Goal: Navigation & Orientation: Find specific page/section

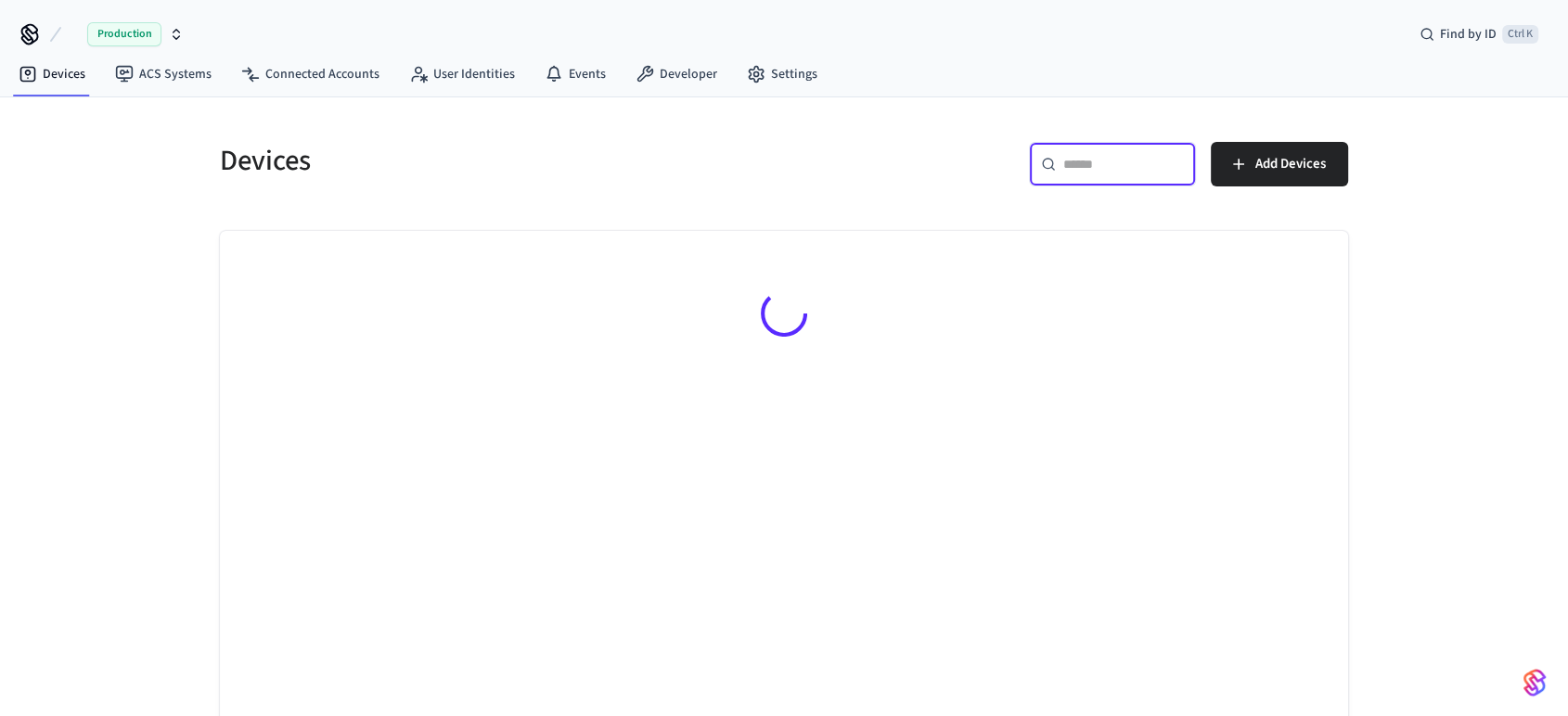
click at [1063, 155] on input "text" at bounding box center [1123, 164] width 121 height 18
click at [187, 34] on button "Production" at bounding box center [128, 34] width 122 height 39
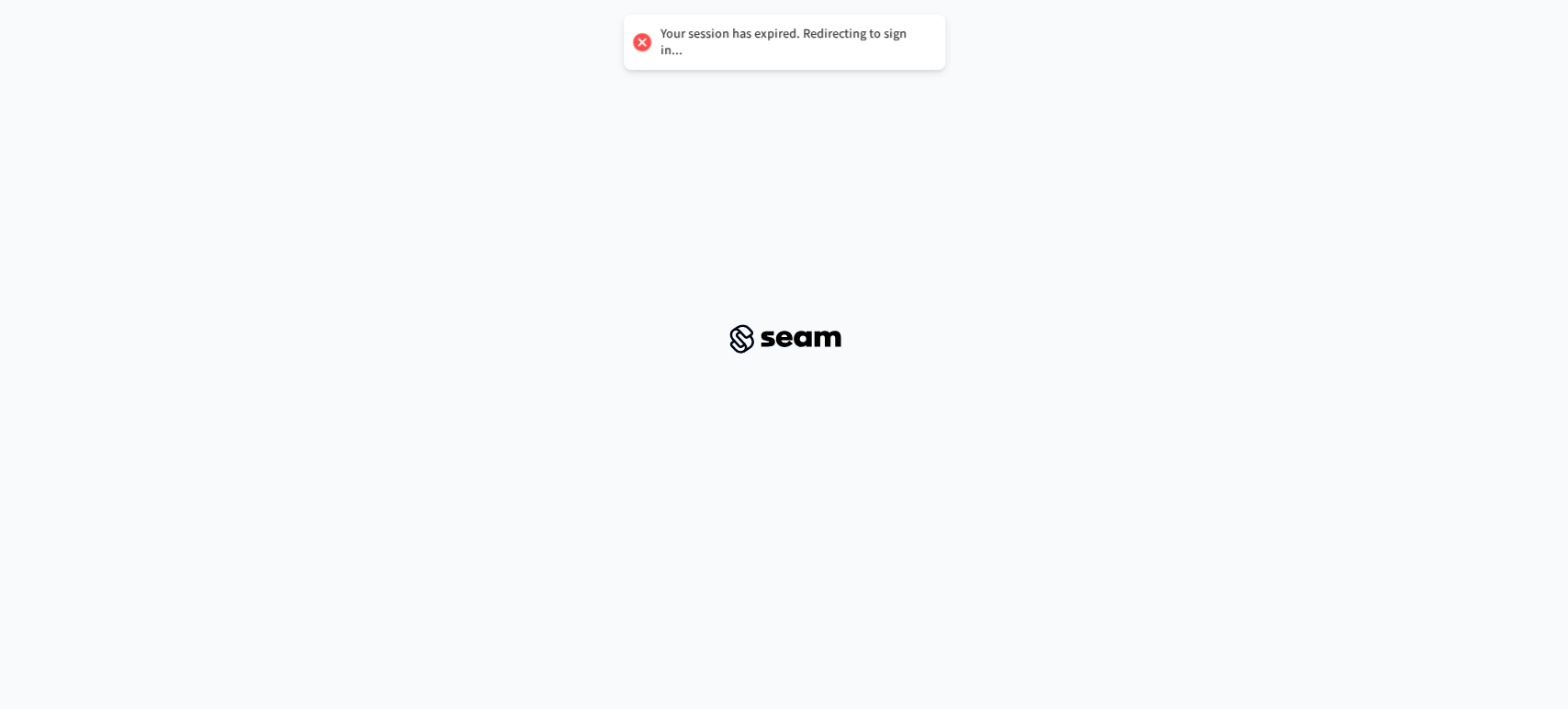
click at [130, 147] on div at bounding box center [784, 339] width 1525 height 649
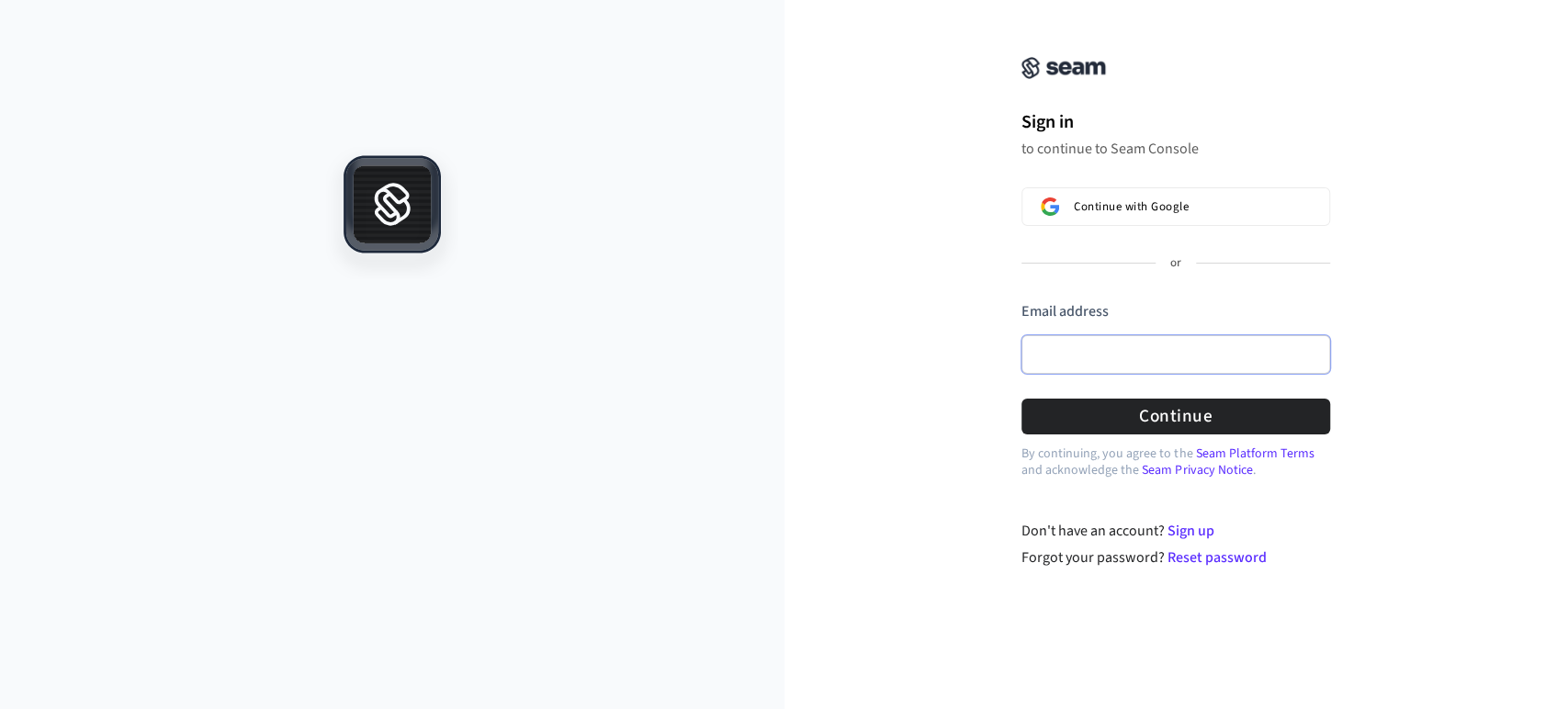
click at [1075, 338] on input "Email address" at bounding box center [1175, 354] width 309 height 39
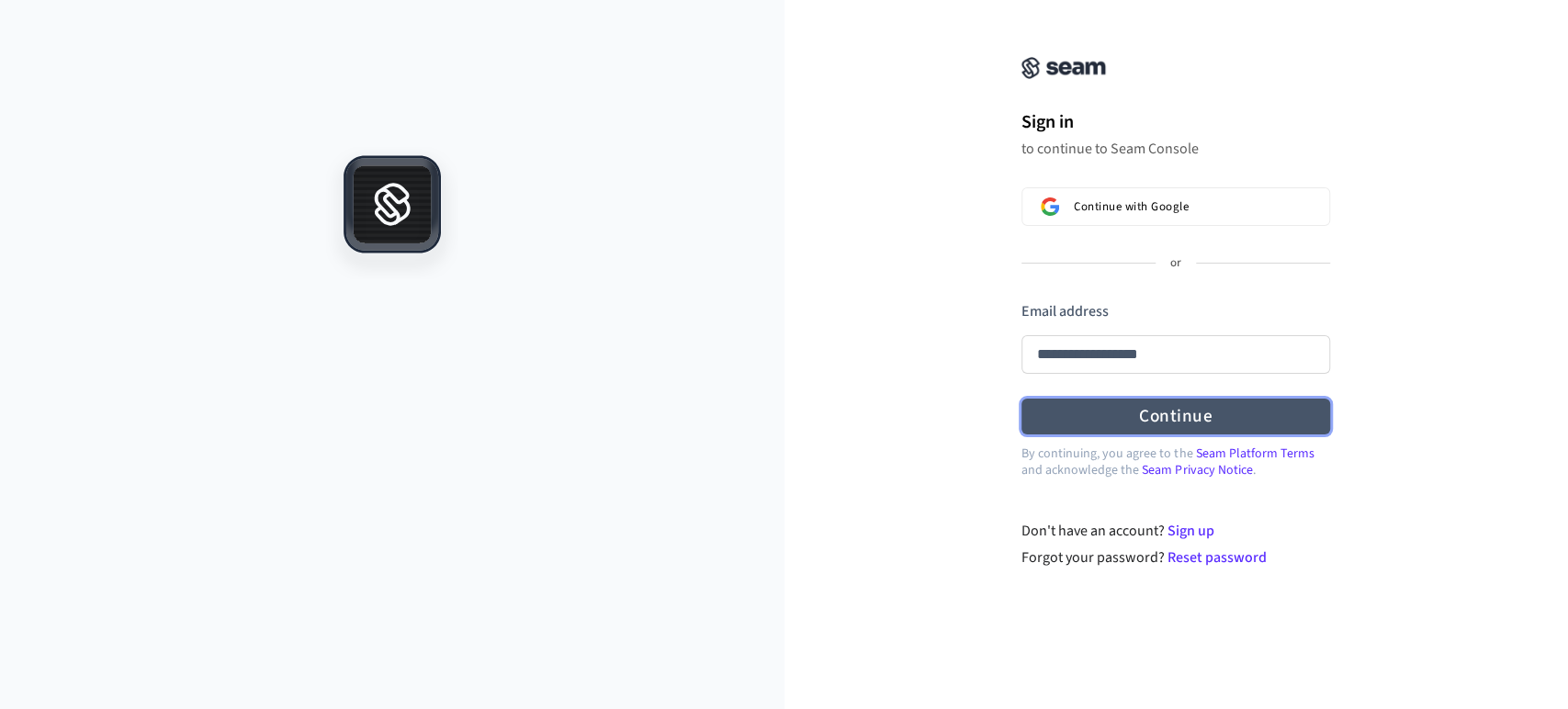
click at [1167, 412] on button "Continue" at bounding box center [1175, 416] width 309 height 36
type input "**********"
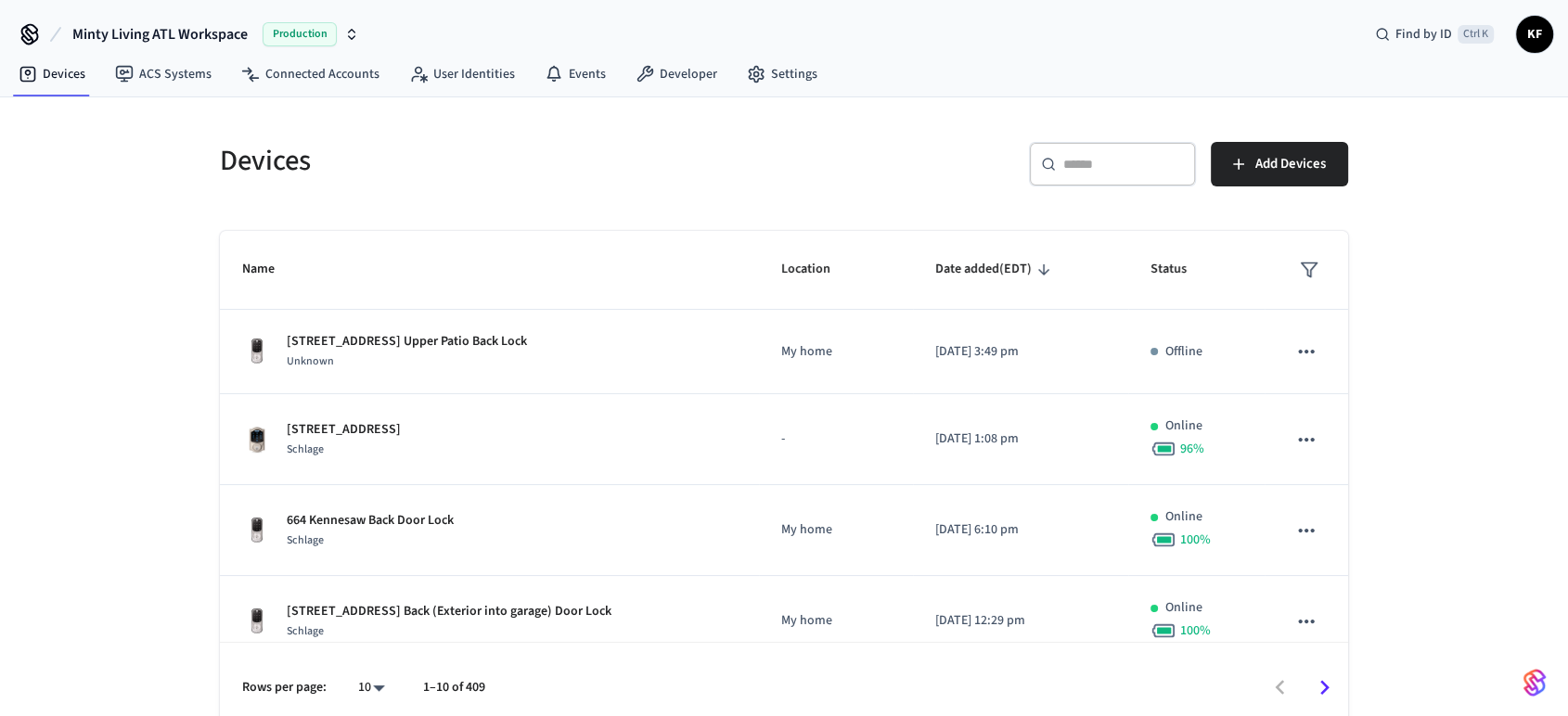
click at [1143, 156] on input "text" at bounding box center [1123, 164] width 121 height 18
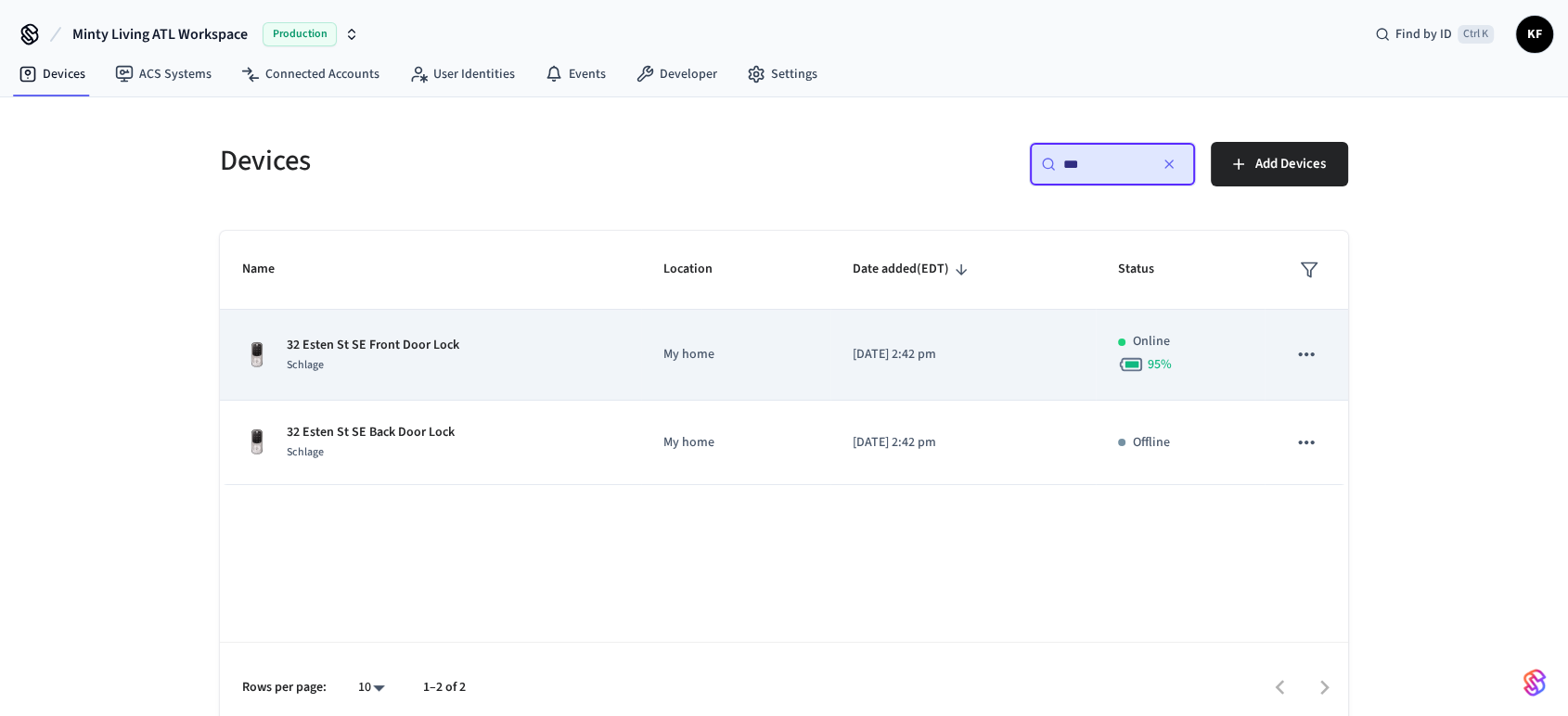
type input "**"
click at [498, 380] on td "32 Esten St SE Front Door Lock Schlage" at bounding box center [431, 355] width 421 height 91
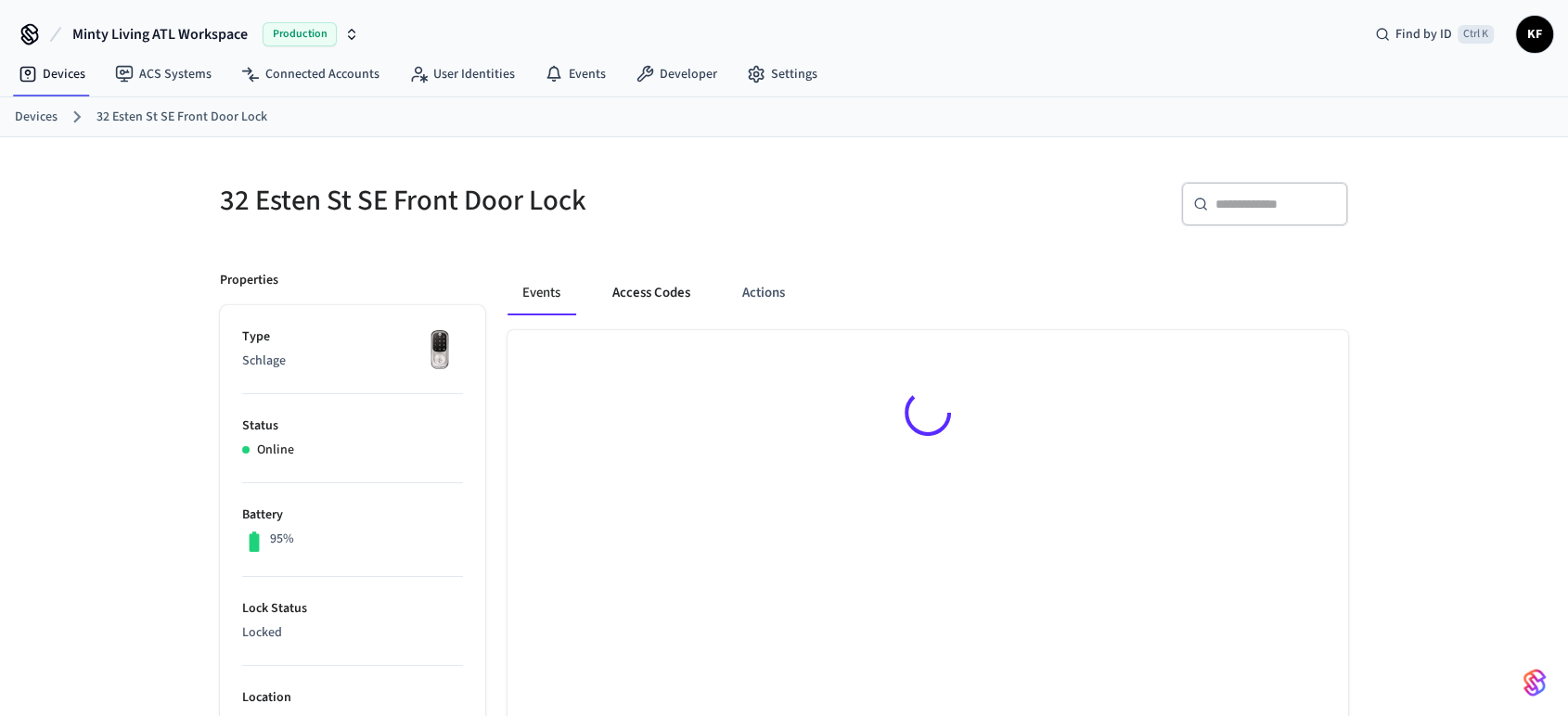
click at [643, 313] on button "Access Codes" at bounding box center [651, 293] width 108 height 45
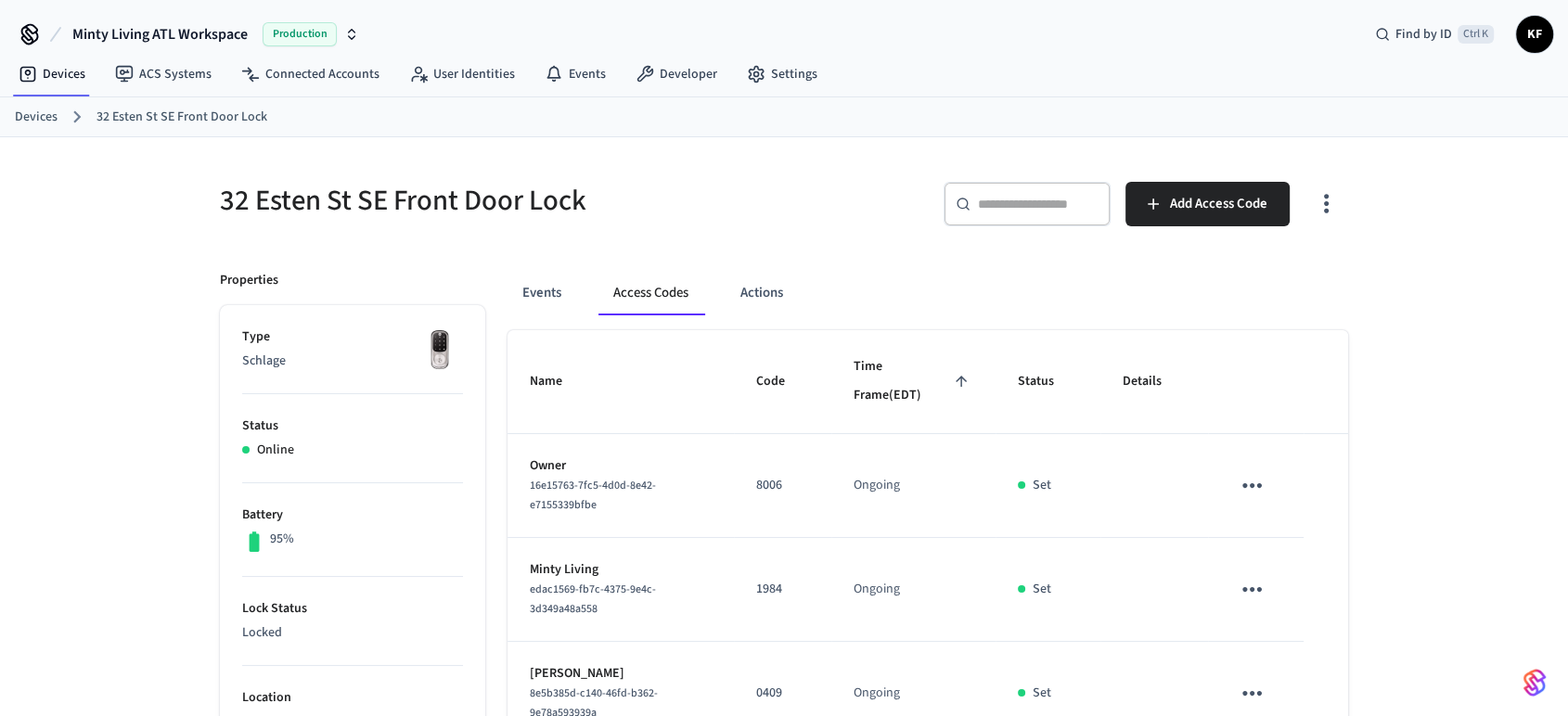
click at [1521, 38] on span "KF" at bounding box center [1534, 33] width 33 height 33
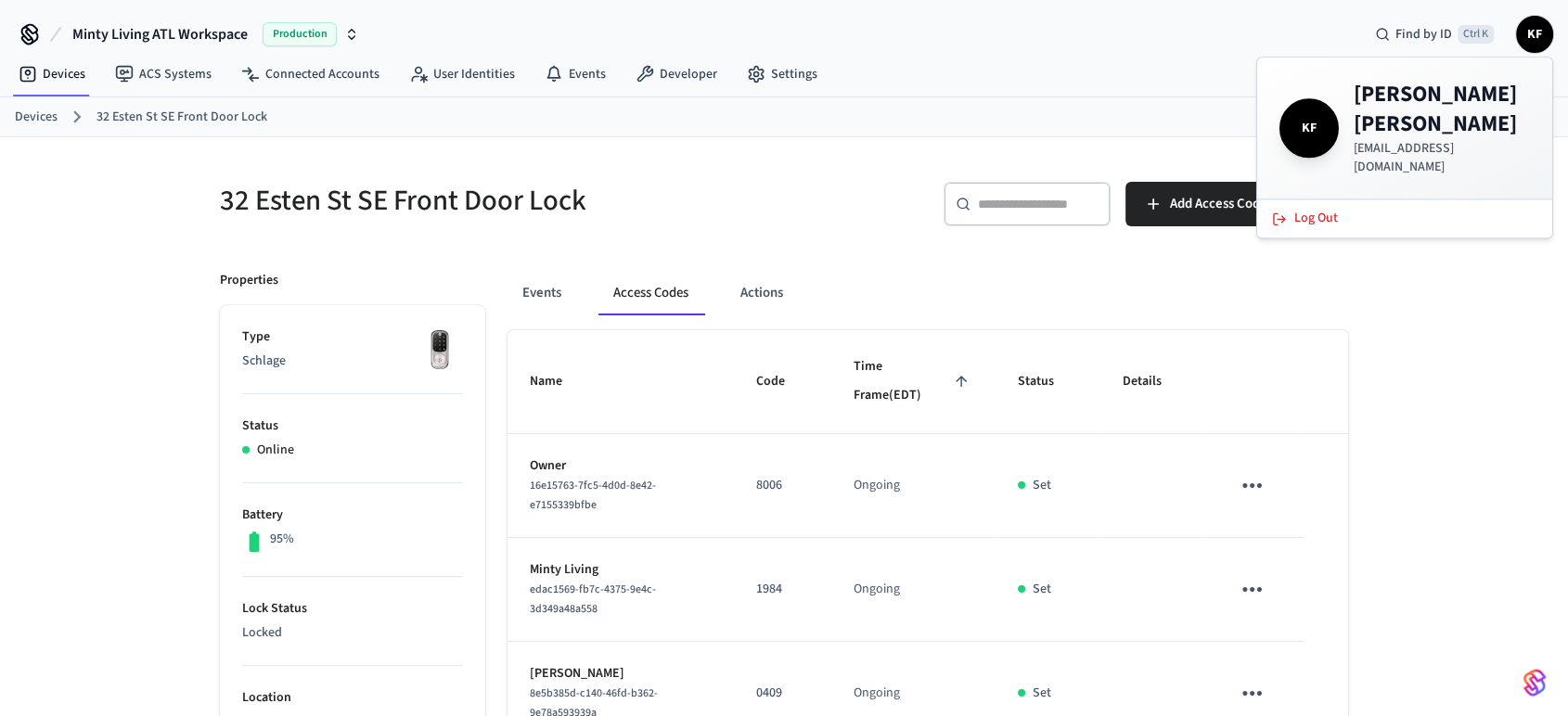
click at [1391, 139] on p "bbai16kg@gmail.com" at bounding box center [1441, 157] width 176 height 37
click at [1298, 116] on span "KF" at bounding box center [1309, 128] width 51 height 51
click at [784, 72] on link "Settings" at bounding box center [782, 73] width 100 height 33
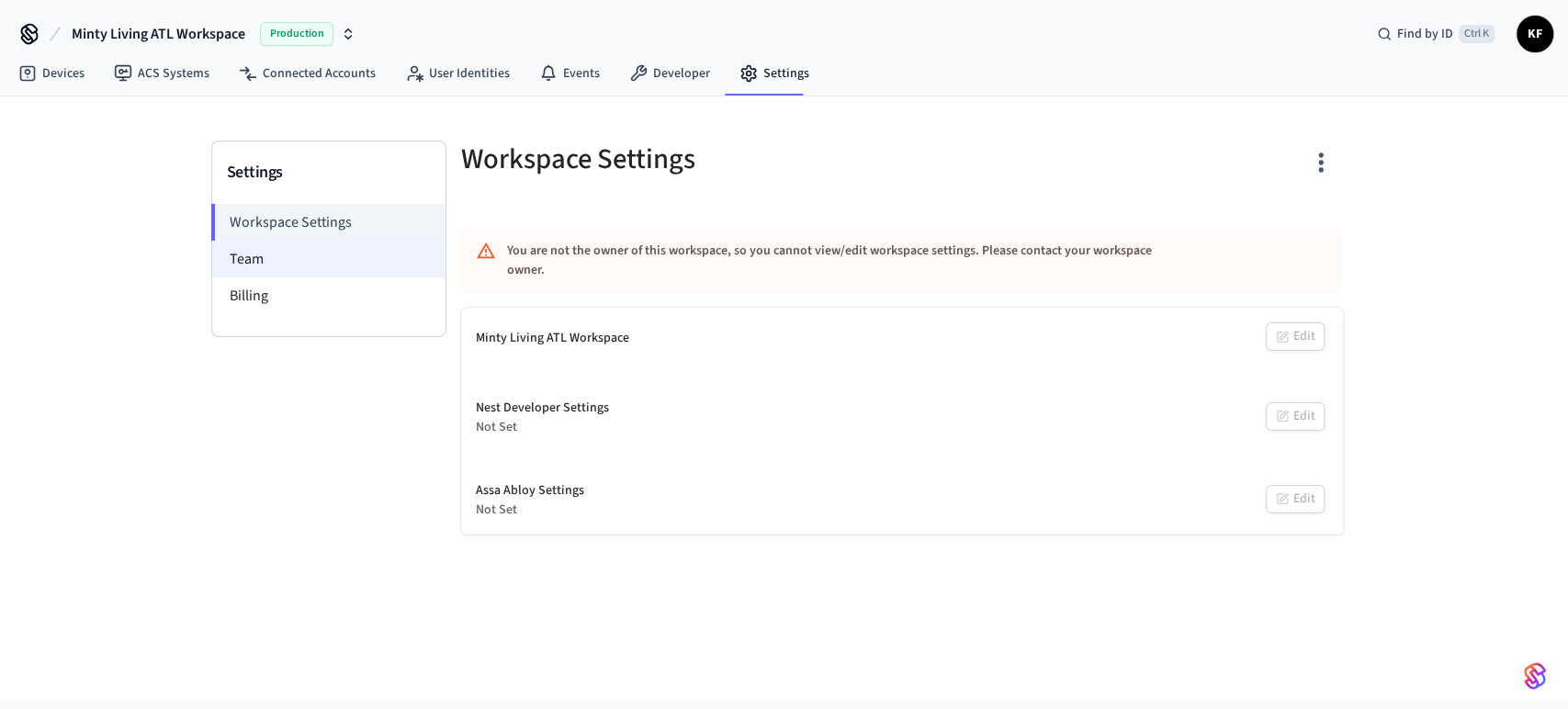
click at [324, 256] on li "Team" at bounding box center [329, 259] width 233 height 37
click at [466, 67] on link "User Identities" at bounding box center [458, 73] width 134 height 33
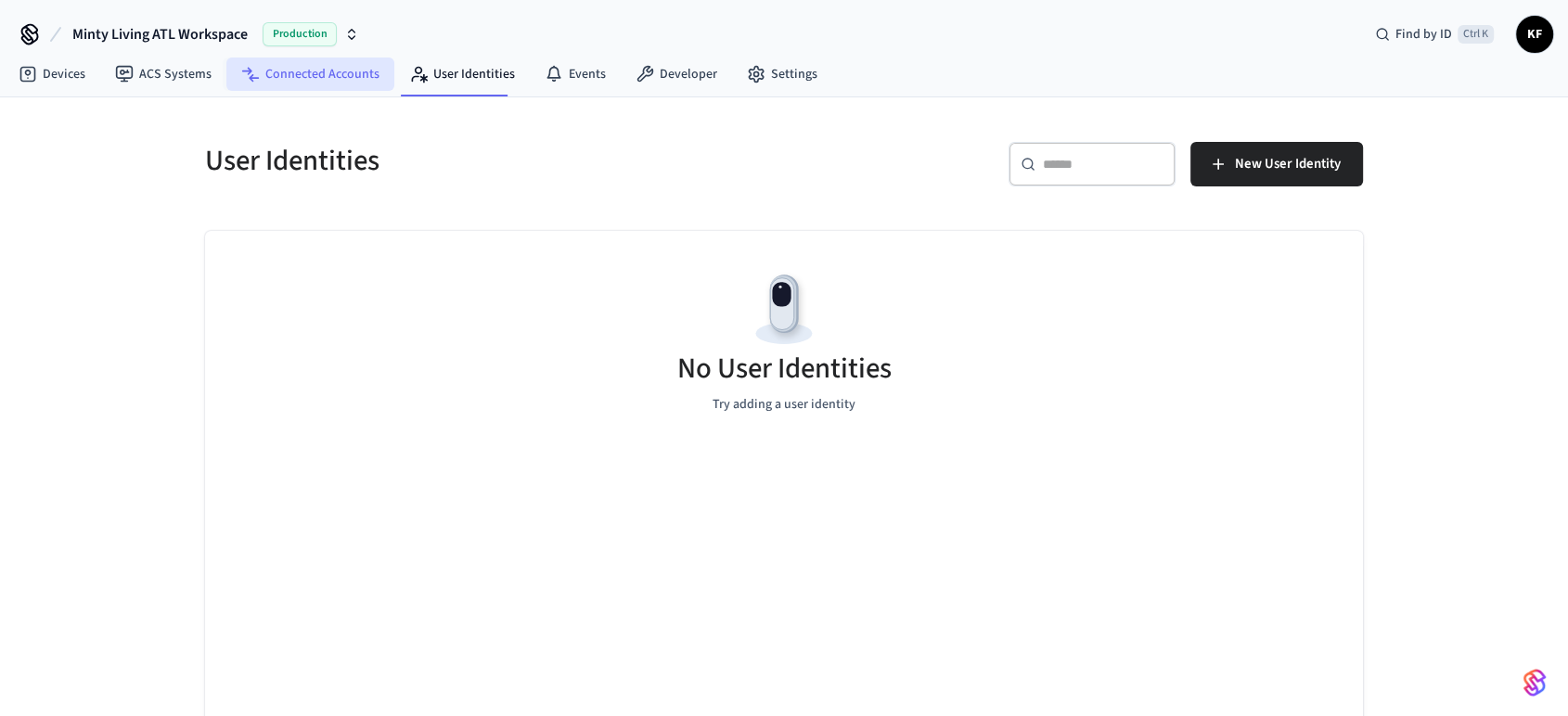
click at [324, 80] on link "Connected Accounts" at bounding box center [310, 73] width 168 height 33
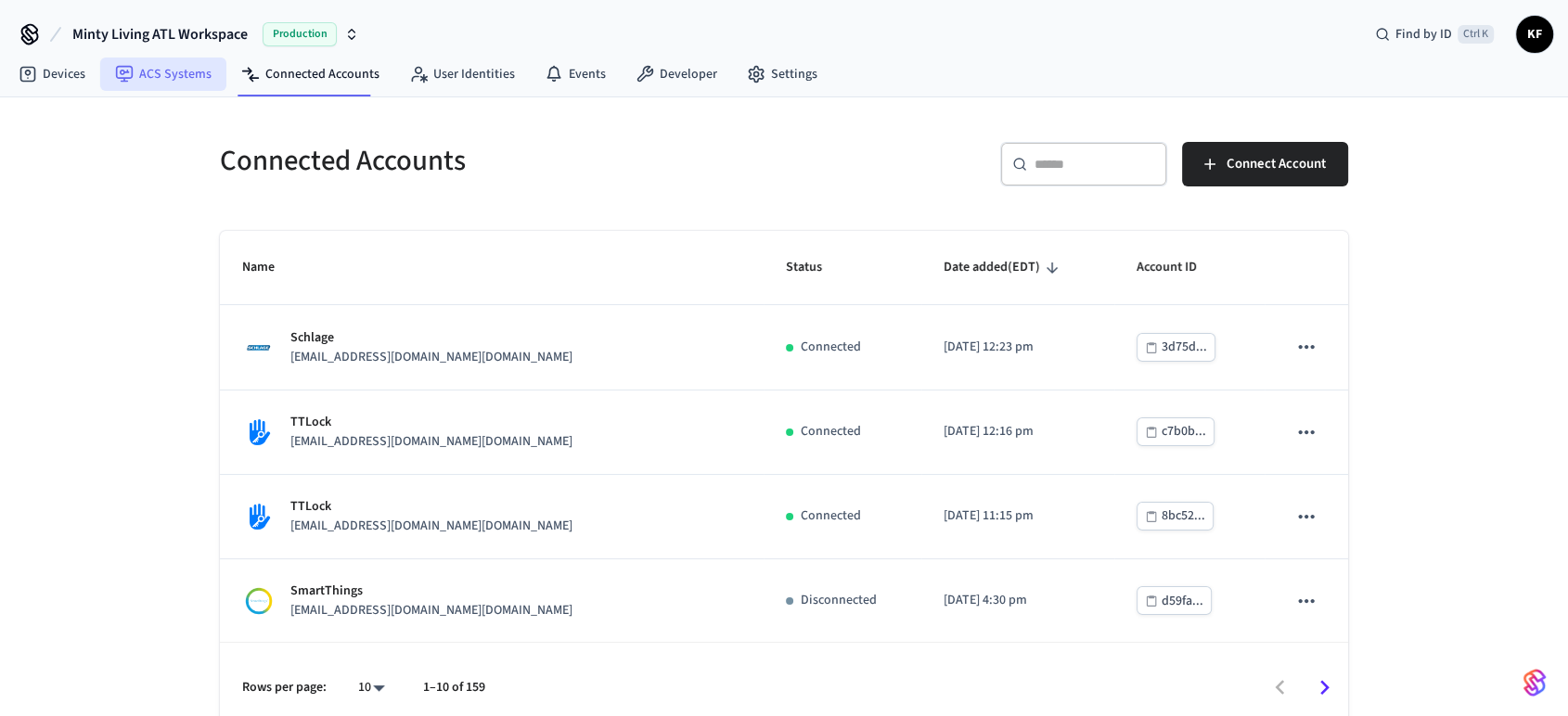
click at [192, 65] on link "ACS Systems" at bounding box center [163, 73] width 126 height 33
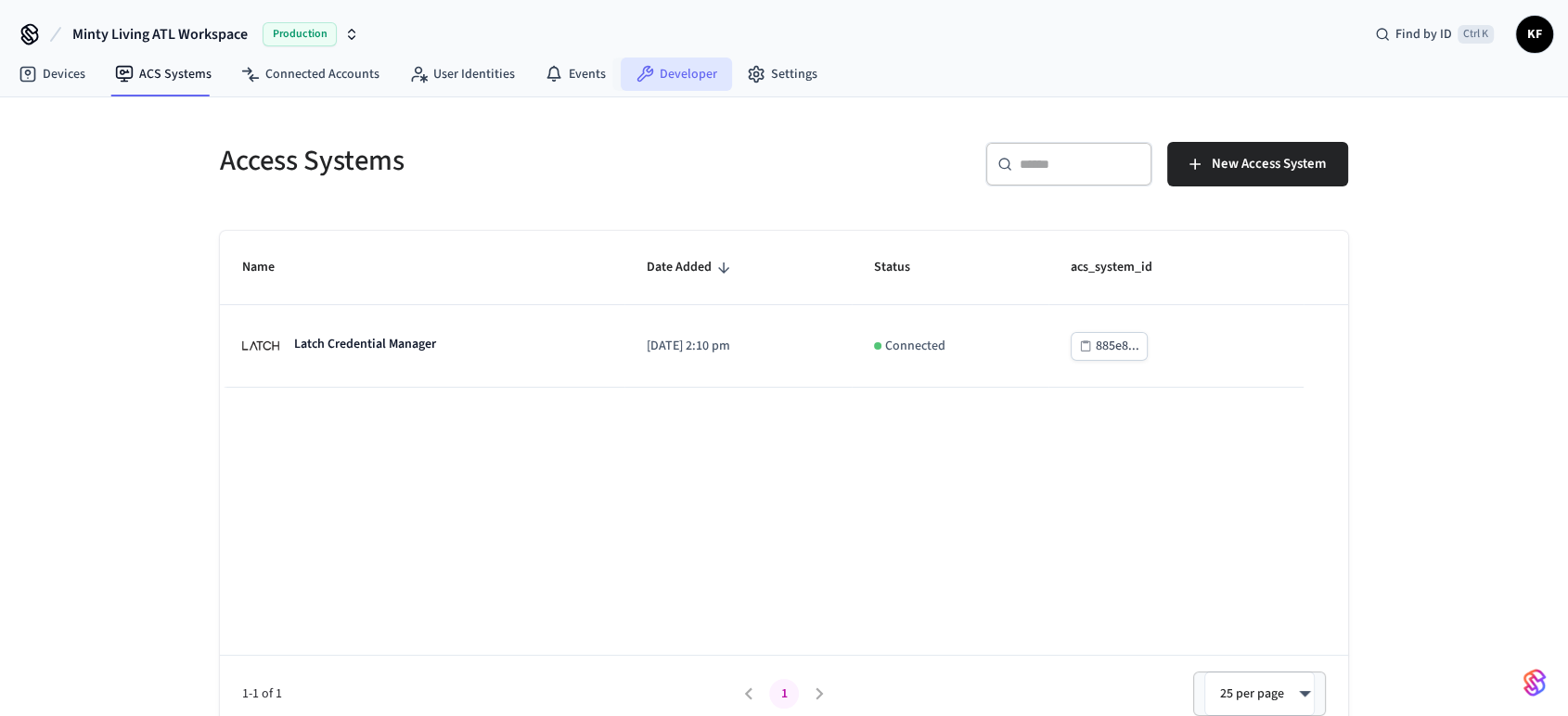
click at [702, 82] on link "Developer" at bounding box center [676, 73] width 112 height 33
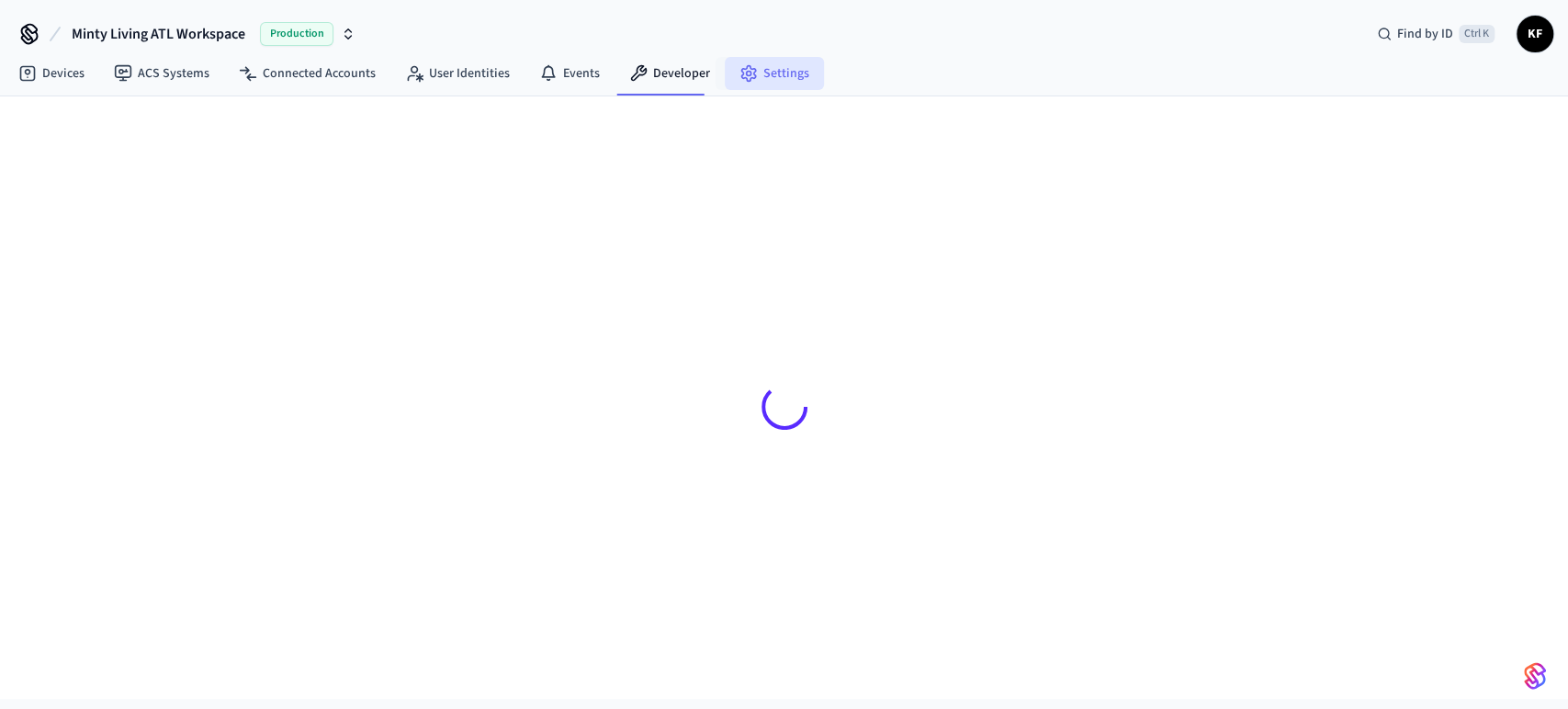
click at [783, 80] on link "Settings" at bounding box center [774, 73] width 99 height 33
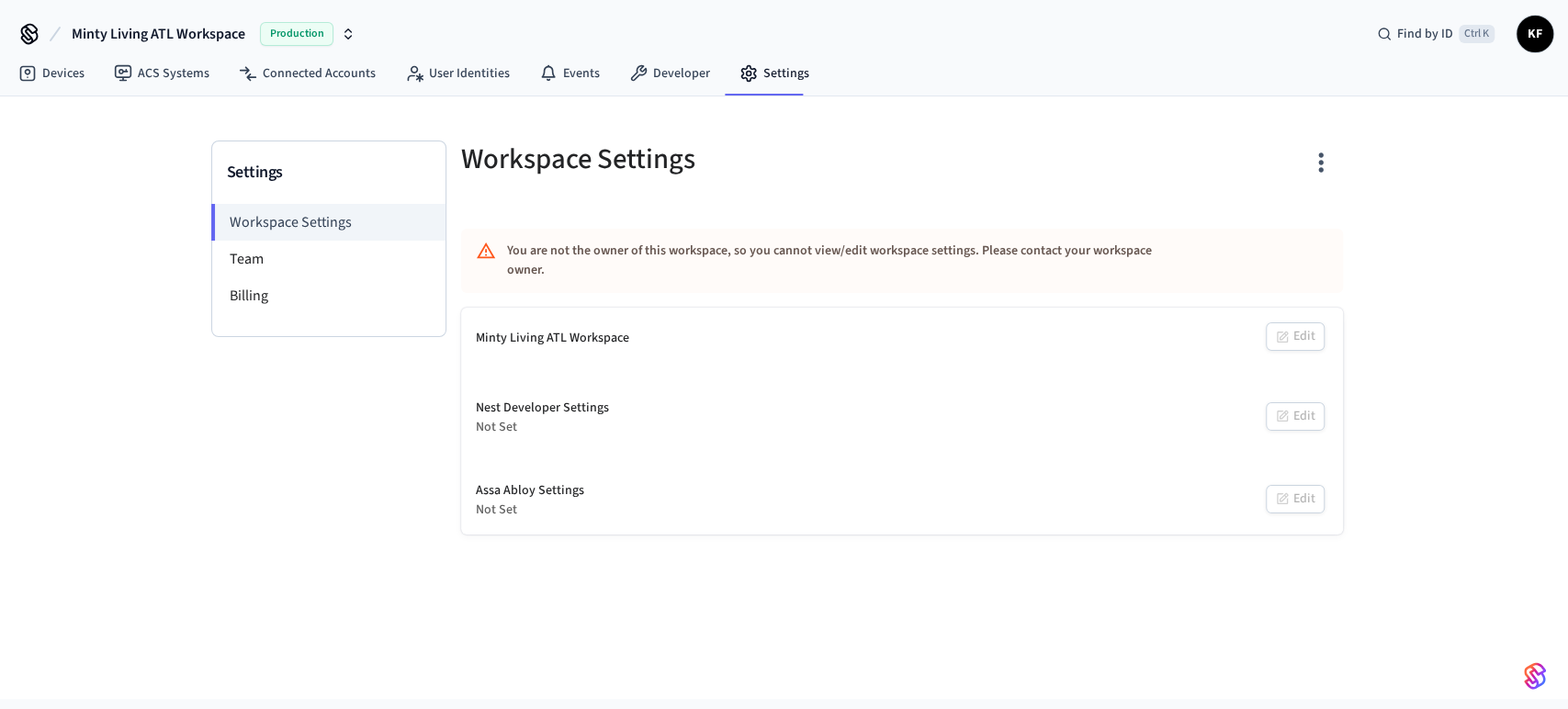
click at [1314, 162] on icon "button" at bounding box center [1321, 162] width 28 height 28
click at [1433, 198] on div at bounding box center [784, 354] width 1568 height 709
